Goal: Information Seeking & Learning: Check status

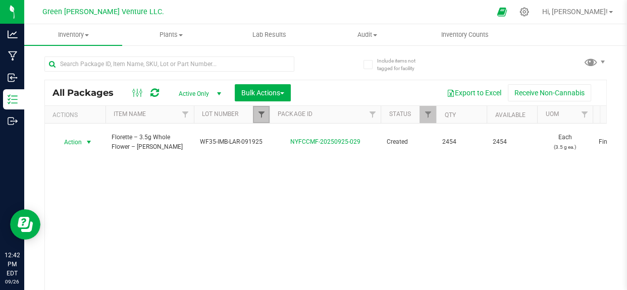
click at [264, 118] on span "Filter" at bounding box center [261, 115] width 8 height 8
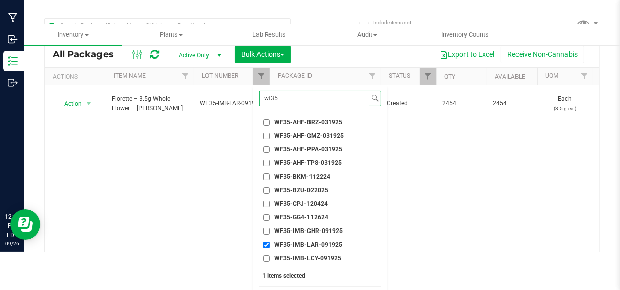
scroll to position [61, 0]
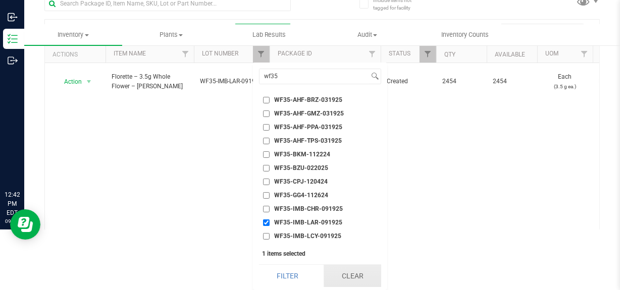
click at [336, 281] on button "Clear" at bounding box center [353, 276] width 58 height 22
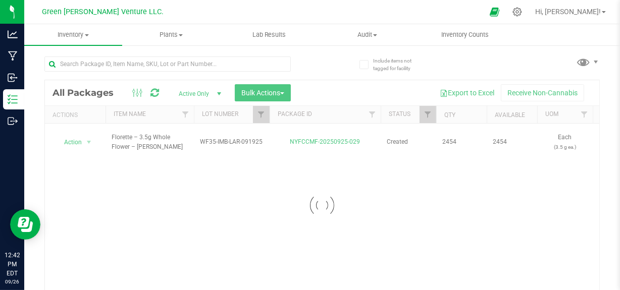
scroll to position [0, 0]
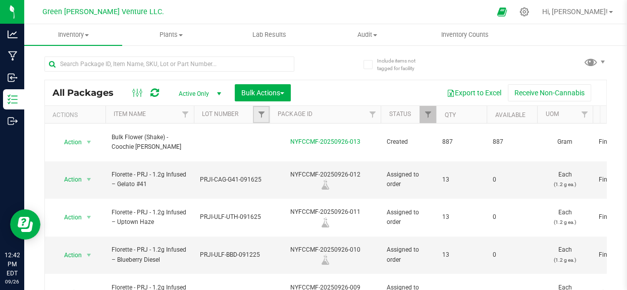
click at [256, 117] on link "Filter" at bounding box center [261, 114] width 17 height 17
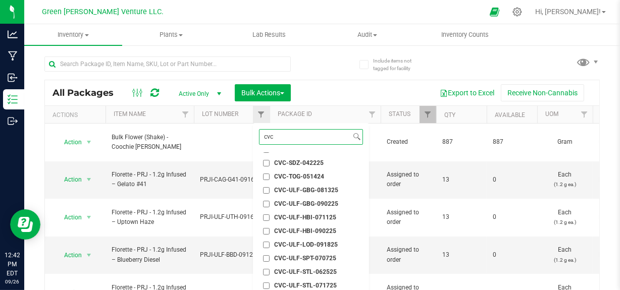
scroll to position [213, 0]
type input "cvc"
click at [302, 190] on span "CVC-ULF-GBG-081325" at bounding box center [306, 190] width 64 height 6
click at [270, 190] on input "CVC-ULF-GBG-081325" at bounding box center [266, 190] width 7 height 7
checkbox input "true"
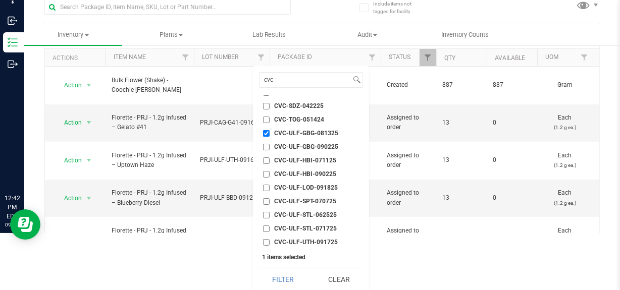
scroll to position [61, 0]
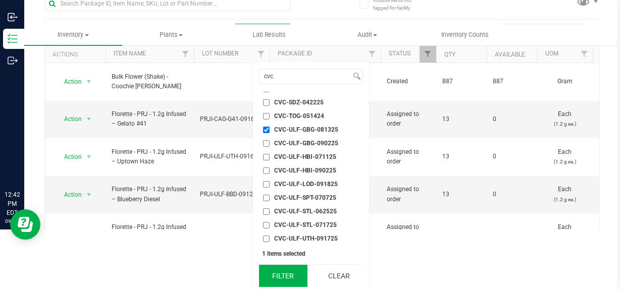
click at [274, 278] on button "Filter" at bounding box center [283, 276] width 48 height 22
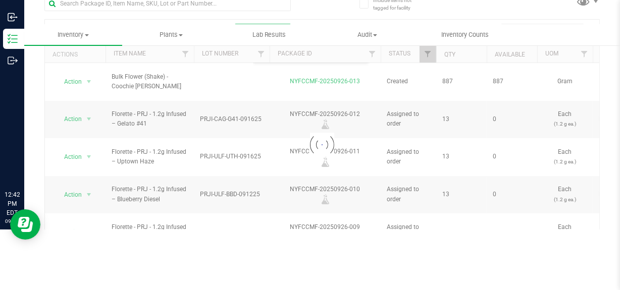
scroll to position [60, 0]
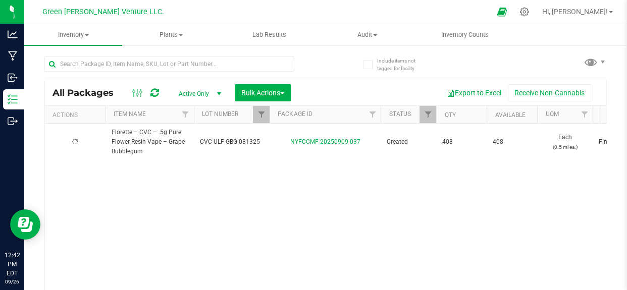
type input "2025-08-13"
click at [432, 112] on link "Filter" at bounding box center [427, 114] width 17 height 17
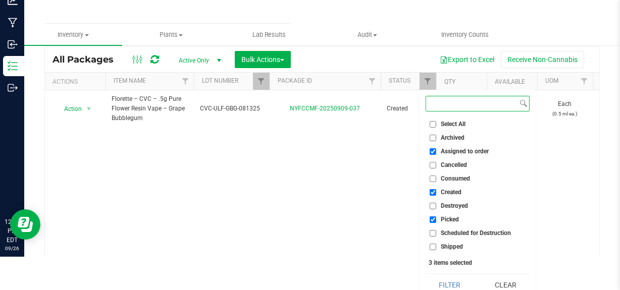
scroll to position [42, 0]
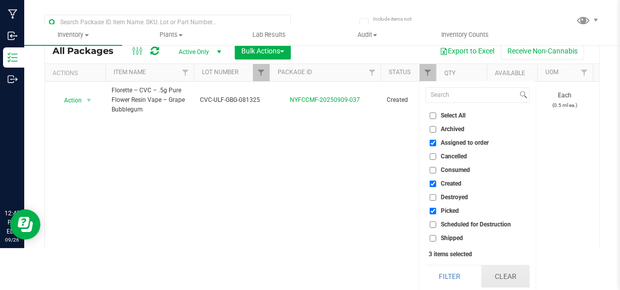
click at [502, 285] on button "Clear" at bounding box center [505, 277] width 48 height 22
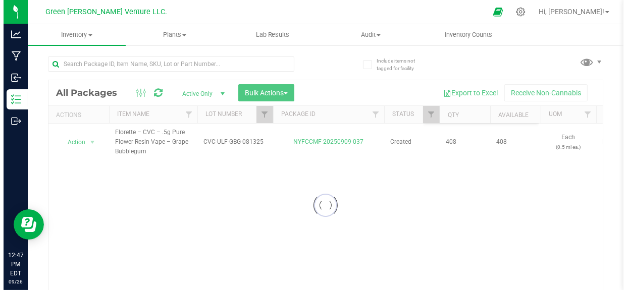
scroll to position [0, 0]
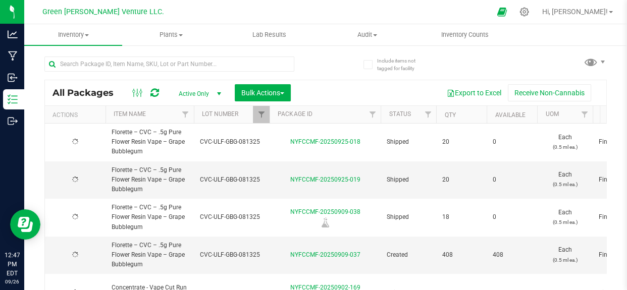
type input "2025-08-13"
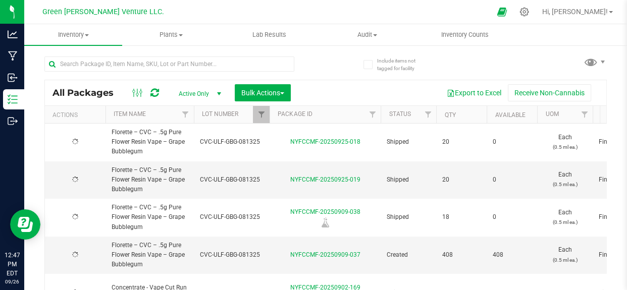
type input "2025-08-13"
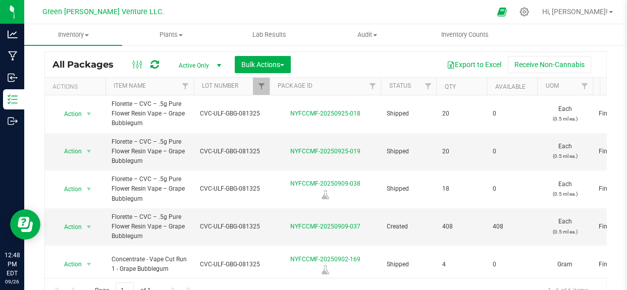
scroll to position [62, 0]
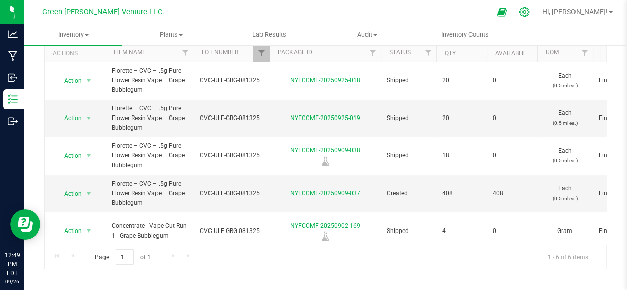
click at [530, 11] on icon at bounding box center [524, 12] width 11 height 11
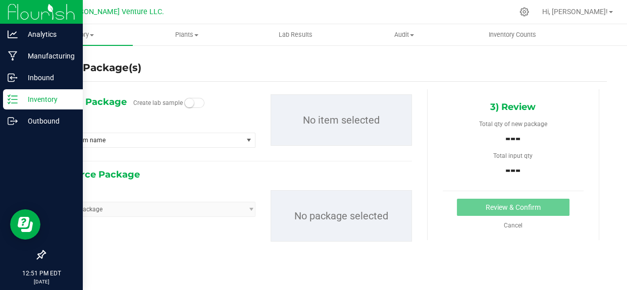
click at [18, 102] on p "Inventory" at bounding box center [48, 99] width 61 height 12
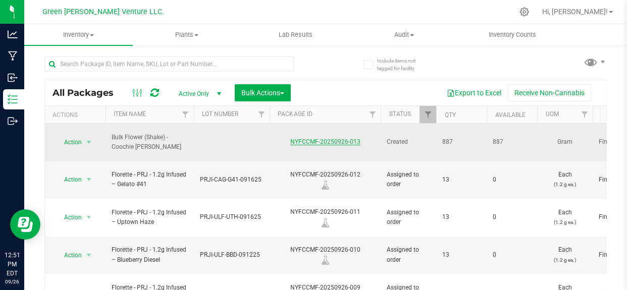
click at [335, 138] on link "NYFCCMF-20250926-013" at bounding box center [325, 141] width 70 height 7
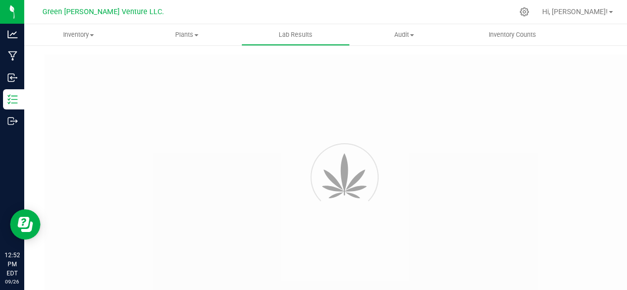
type input "NYFCCMF-20250924-072"
type input "AL50920001-008"
type input "NYFCCMF-20250924-072"
type input "[DATE] 9:49 AM"
type input "[DATE]"
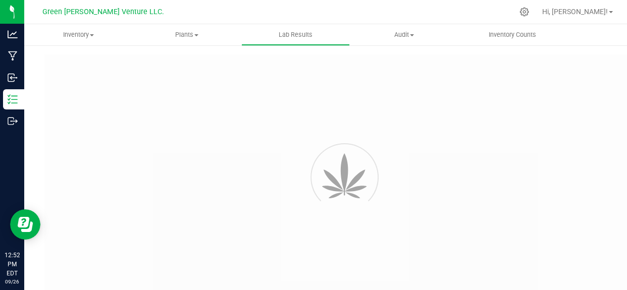
type input "[URL][DOMAIN_NAME]"
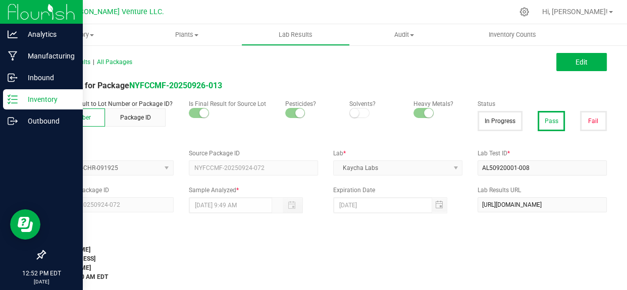
click at [14, 101] on icon at bounding box center [13, 99] width 10 height 10
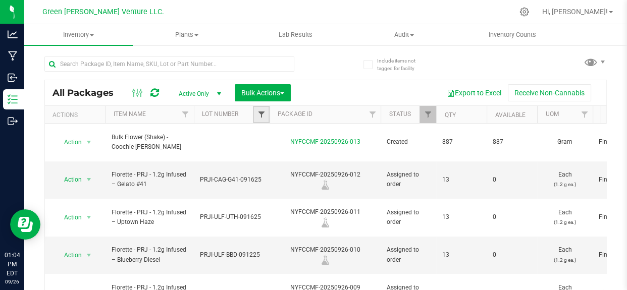
click at [261, 112] on span "Filter" at bounding box center [261, 115] width 8 height 8
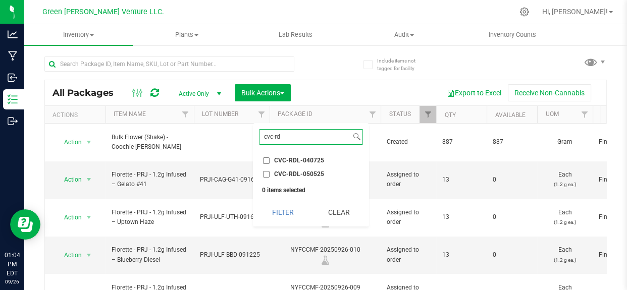
type input "cvc-rd"
click at [309, 176] on span "CVC-RDL-050525" at bounding box center [299, 174] width 50 height 6
click at [270, 176] on input "CVC-RDL-050525" at bounding box center [266, 174] width 7 height 7
checkbox input "true"
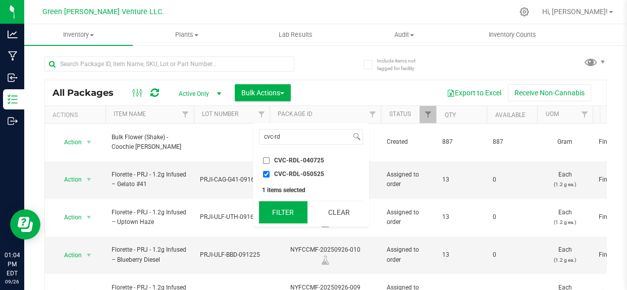
click at [291, 217] on button "Filter" at bounding box center [283, 212] width 48 height 22
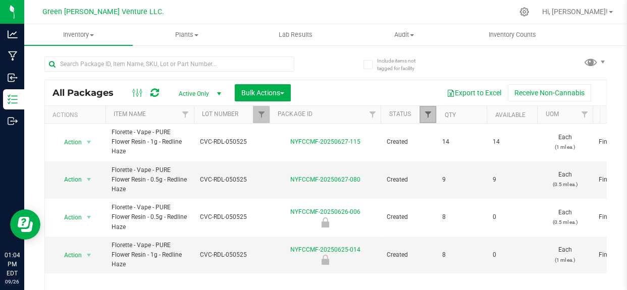
click at [427, 117] on span "Filter" at bounding box center [428, 115] width 8 height 8
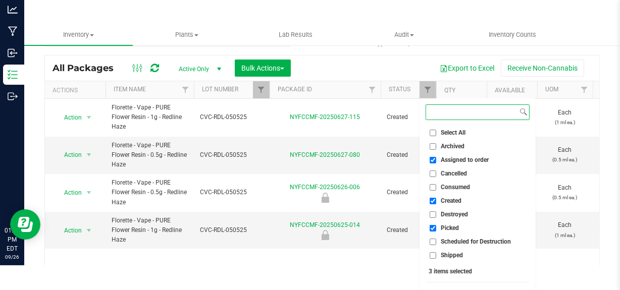
scroll to position [42, 0]
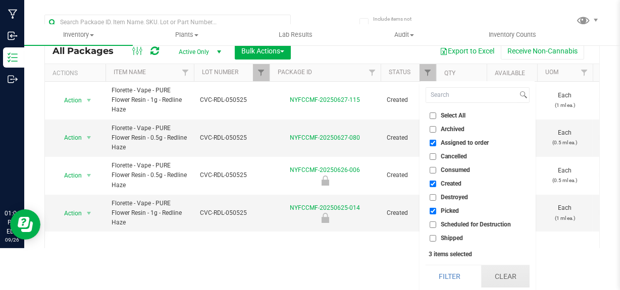
click at [516, 287] on button "Clear" at bounding box center [505, 277] width 48 height 22
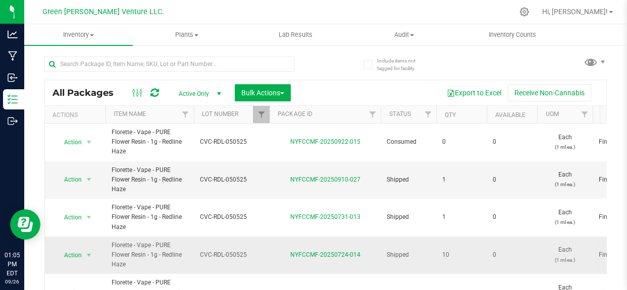
scroll to position [183, 0]
